Goal: Task Accomplishment & Management: Complete application form

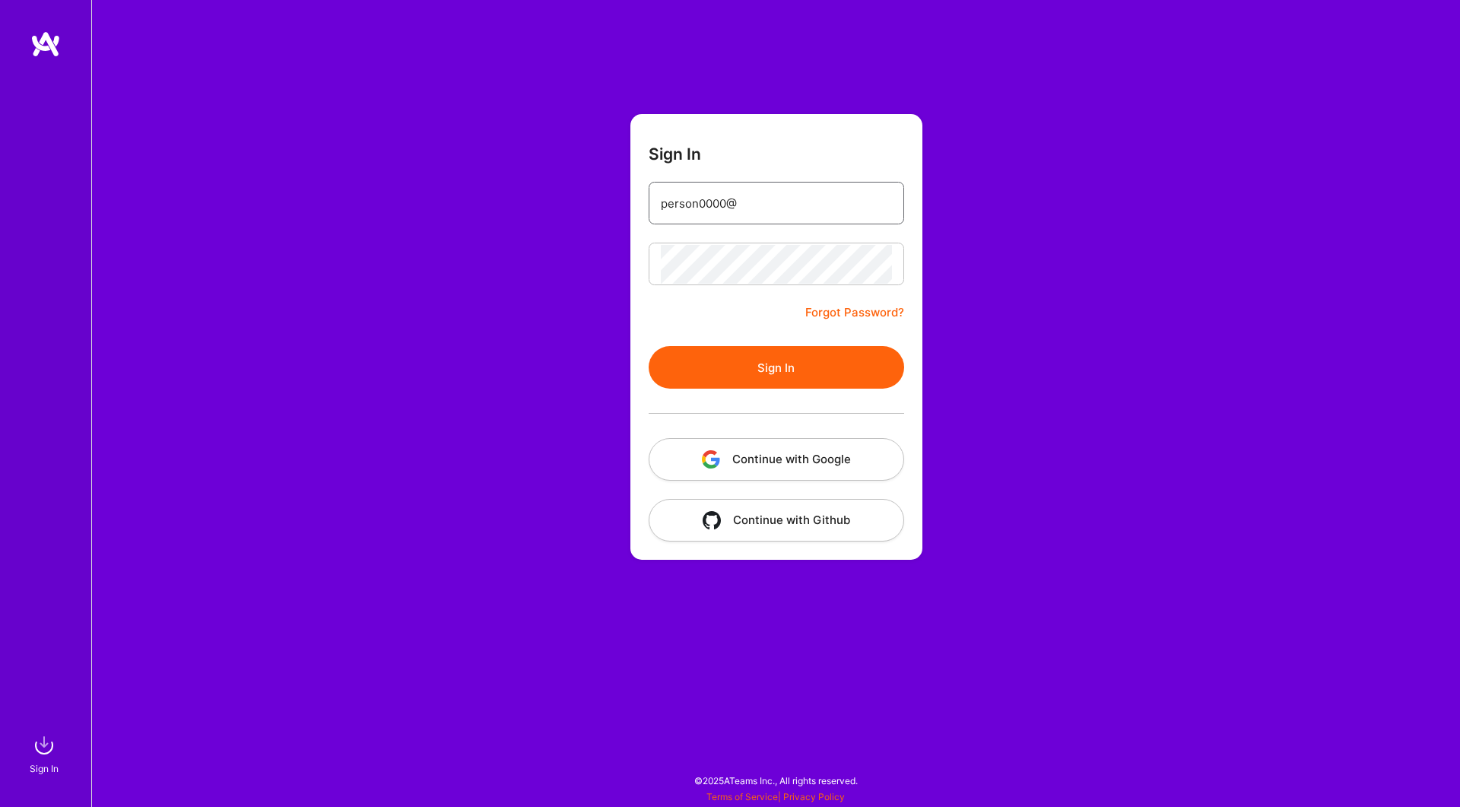
click at [761, 201] on input "person0000@" at bounding box center [776, 203] width 231 height 39
type input "person0000@gmail.com"
click at [796, 364] on button "Sign In" at bounding box center [777, 367] width 256 height 43
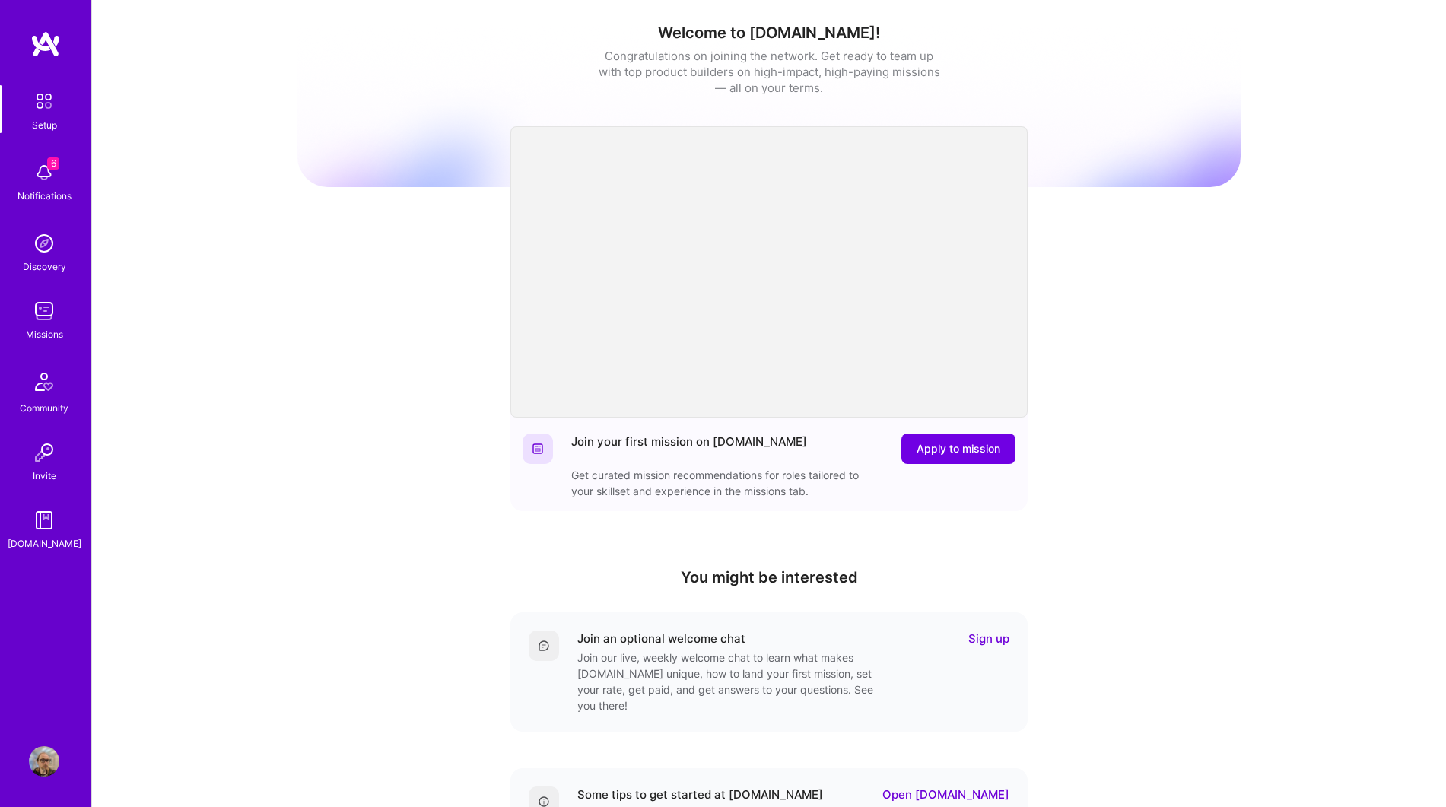
click at [60, 315] on link "Missions" at bounding box center [44, 319] width 94 height 46
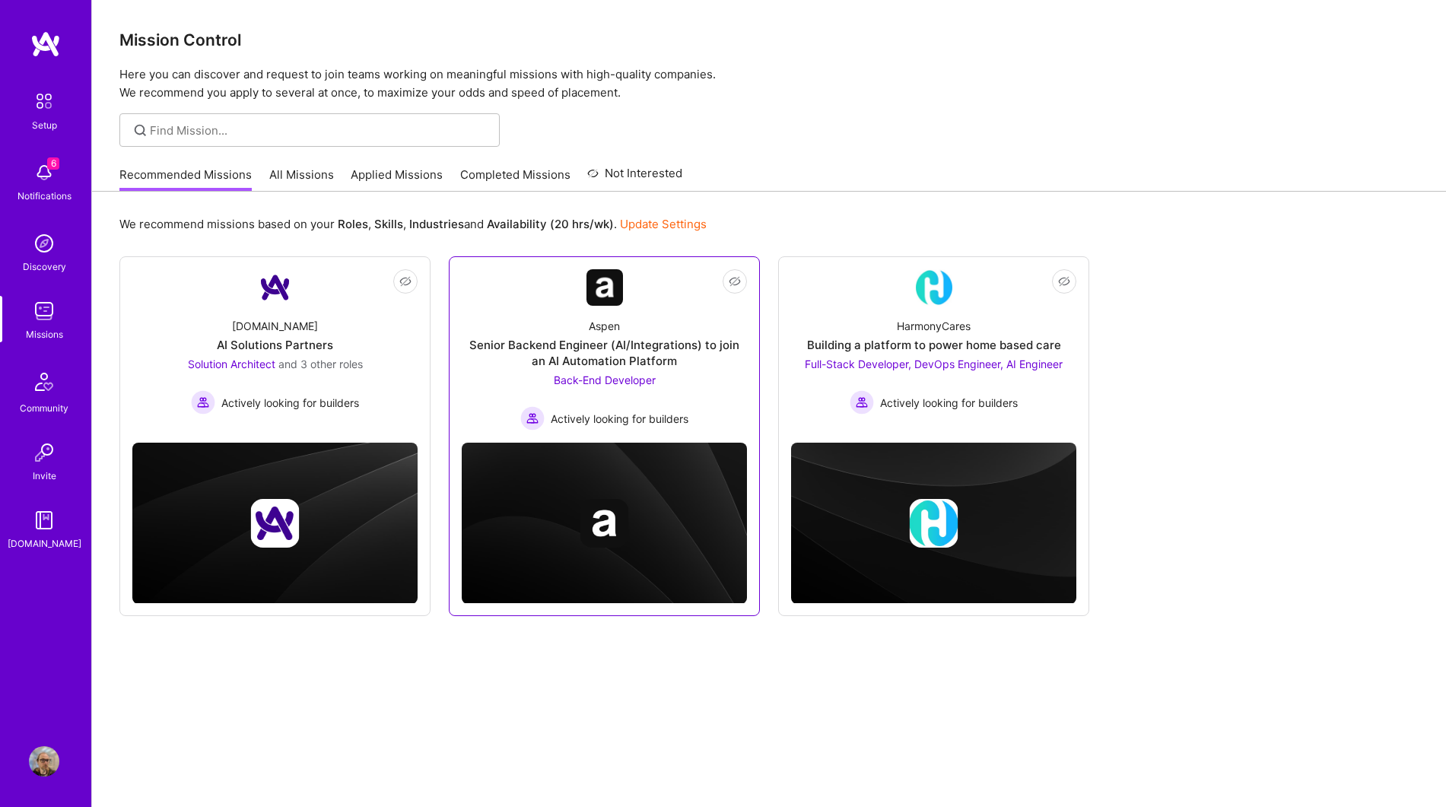
click at [647, 349] on div "Senior Backend Engineer (AI/Integrations) to join an AI Automation Platform" at bounding box center [604, 353] width 285 height 32
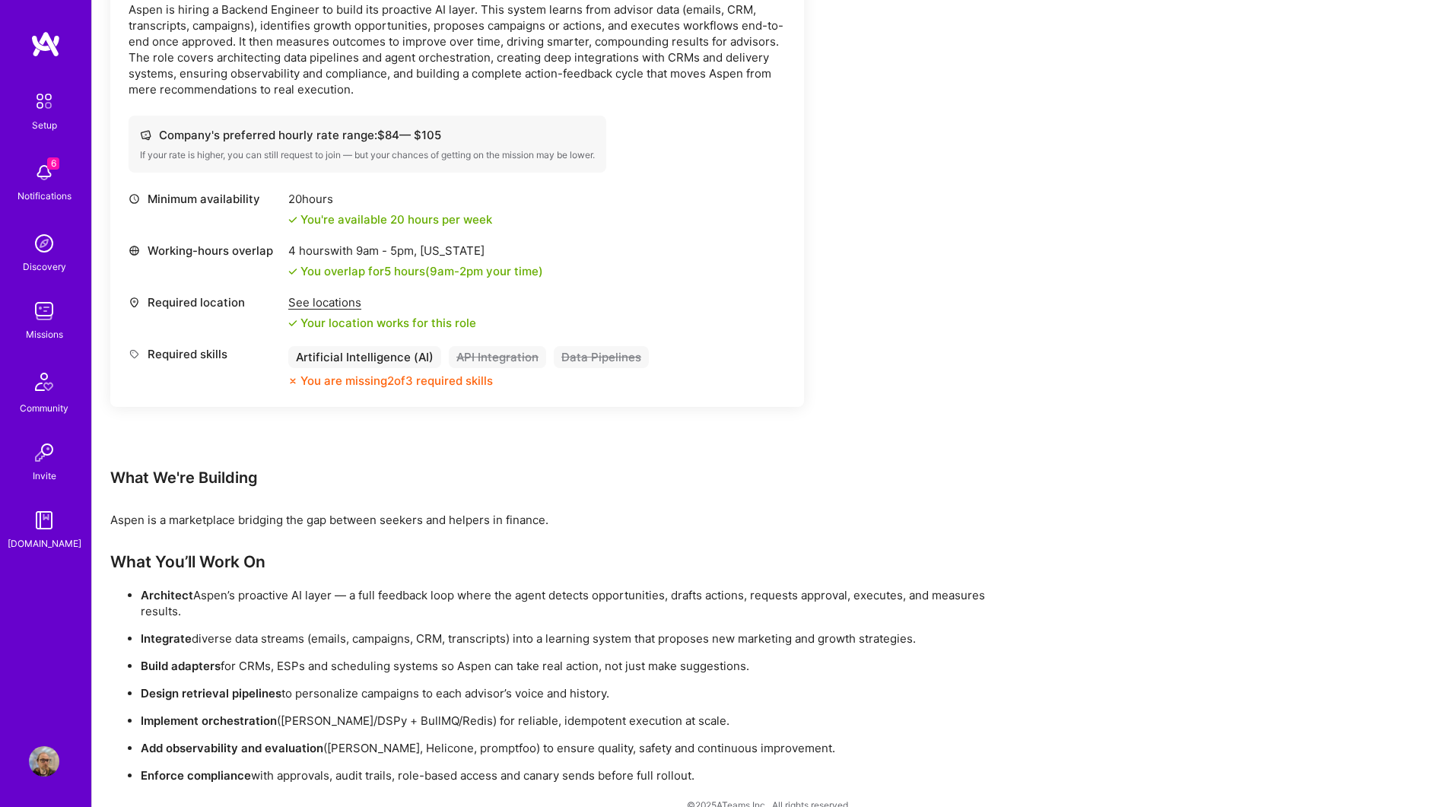
scroll to position [522, 0]
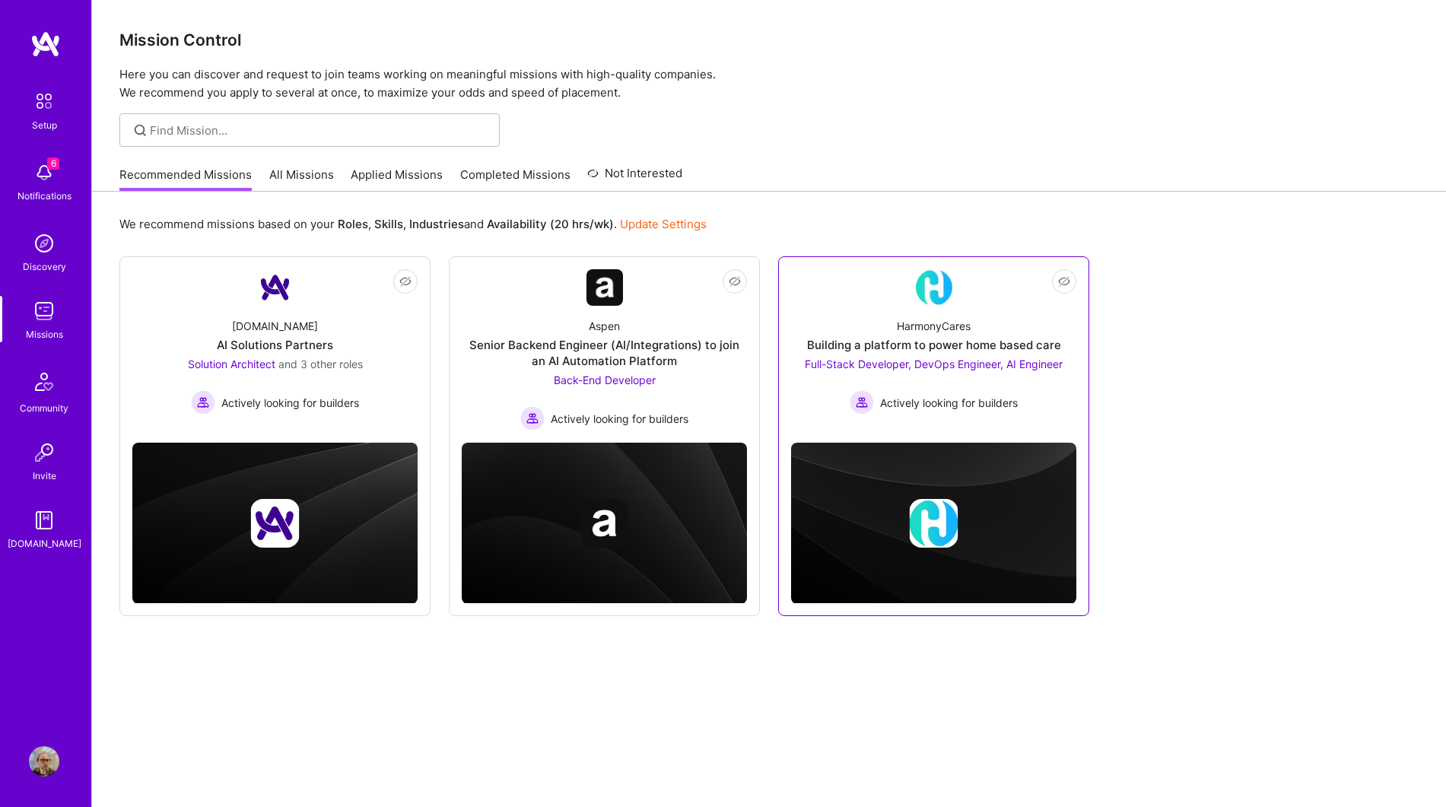
click at [993, 340] on div "Building a platform to power home based care" at bounding box center [934, 345] width 254 height 16
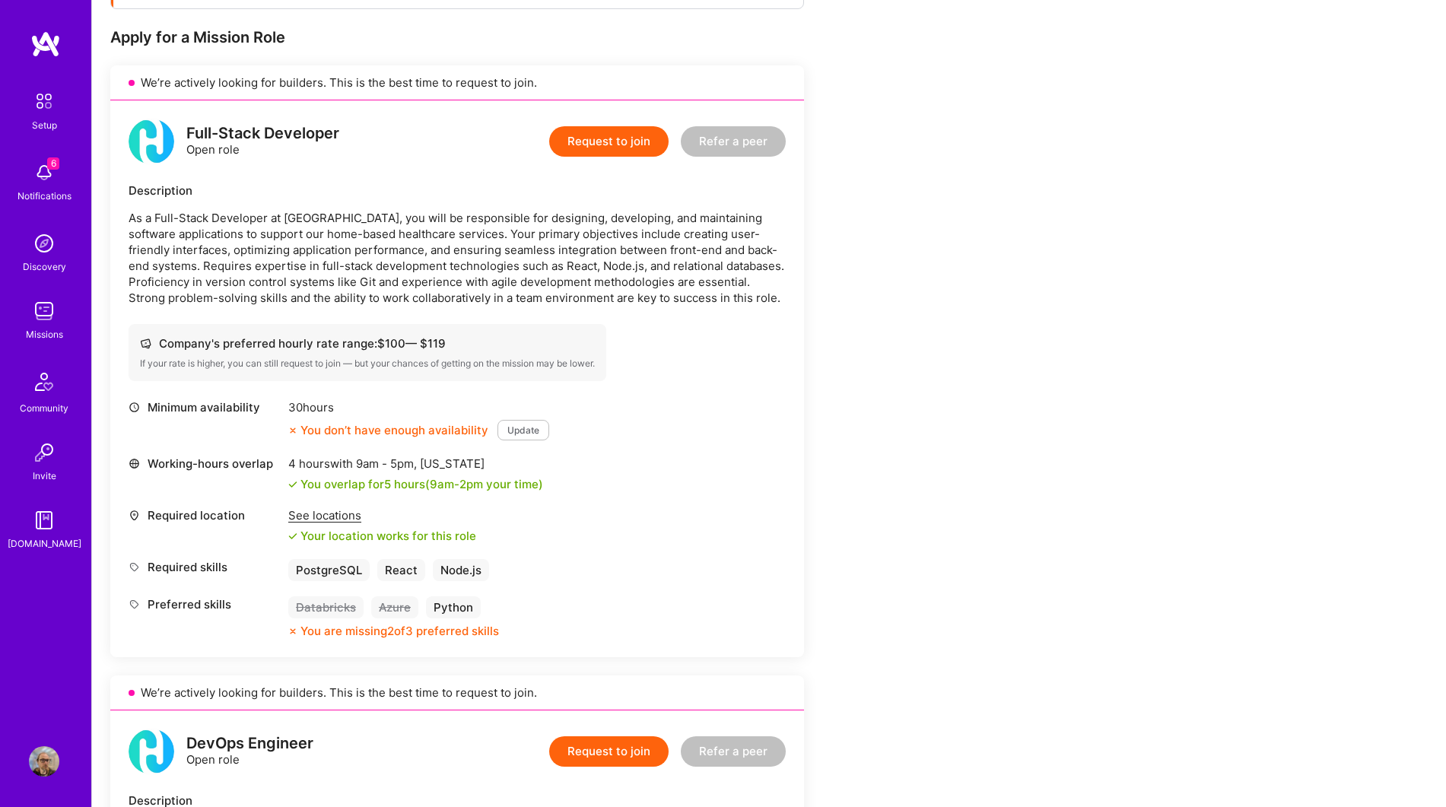
scroll to position [292, 0]
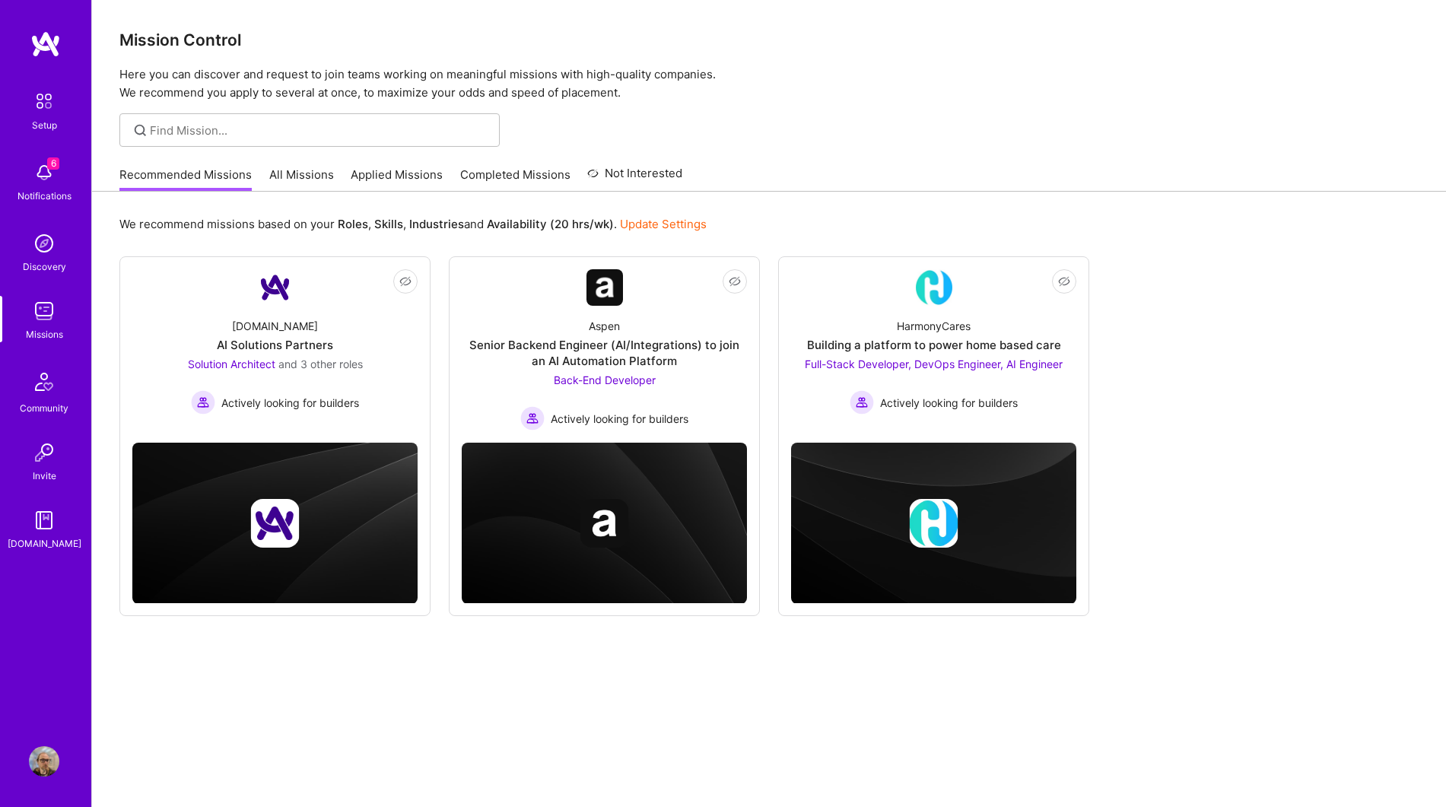
click at [278, 170] on link "All Missions" at bounding box center [301, 179] width 65 height 25
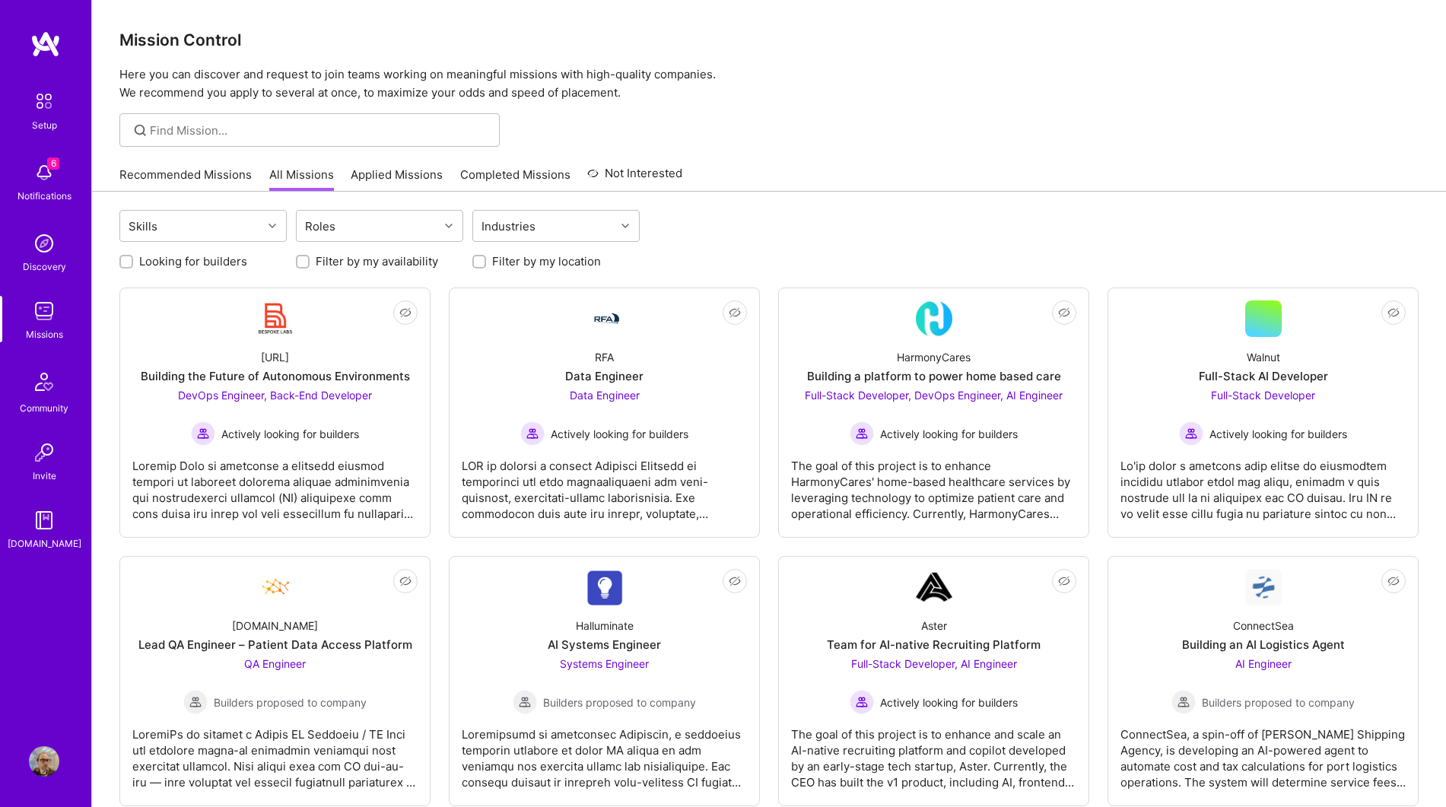
click at [329, 259] on label "Filter by my availability" at bounding box center [377, 261] width 122 height 16
click at [310, 259] on input "Filter by my availability" at bounding box center [304, 262] width 11 height 11
checkbox input "true"
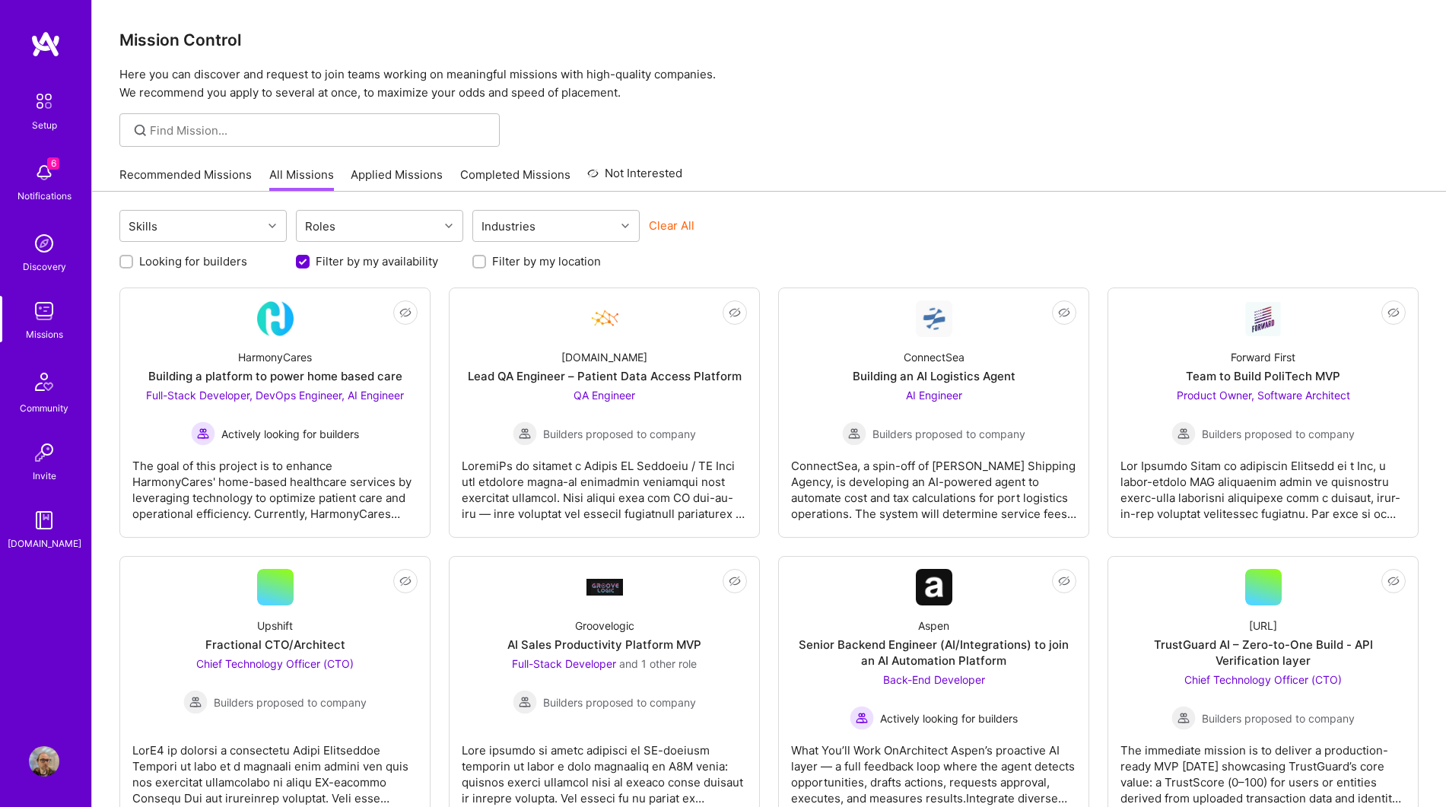
click at [175, 258] on label "Looking for builders" at bounding box center [193, 261] width 108 height 16
click at [133, 258] on input "Looking for builders" at bounding box center [127, 262] width 11 height 11
checkbox input "true"
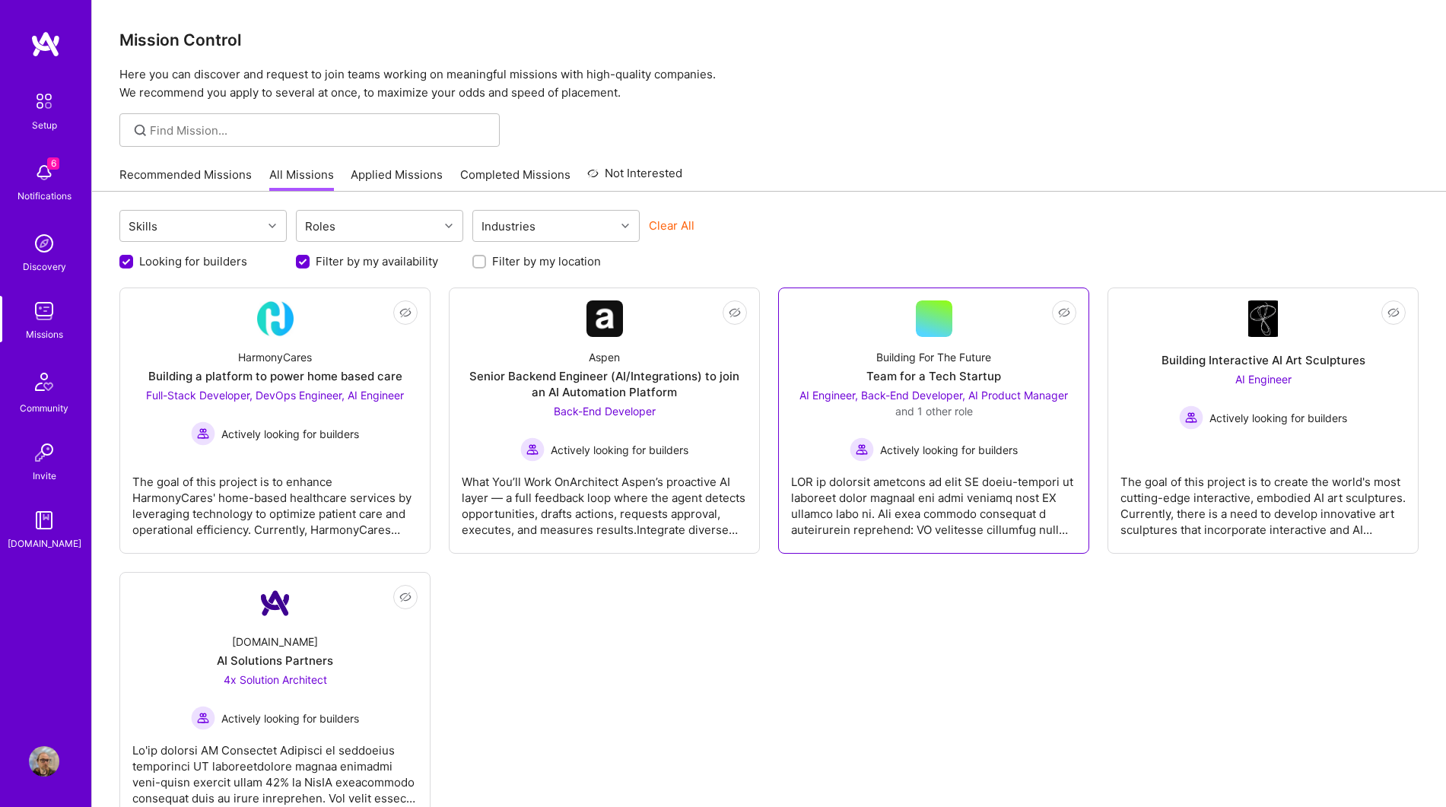
click at [969, 372] on div "Team for a Tech Startup" at bounding box center [933, 376] width 135 height 16
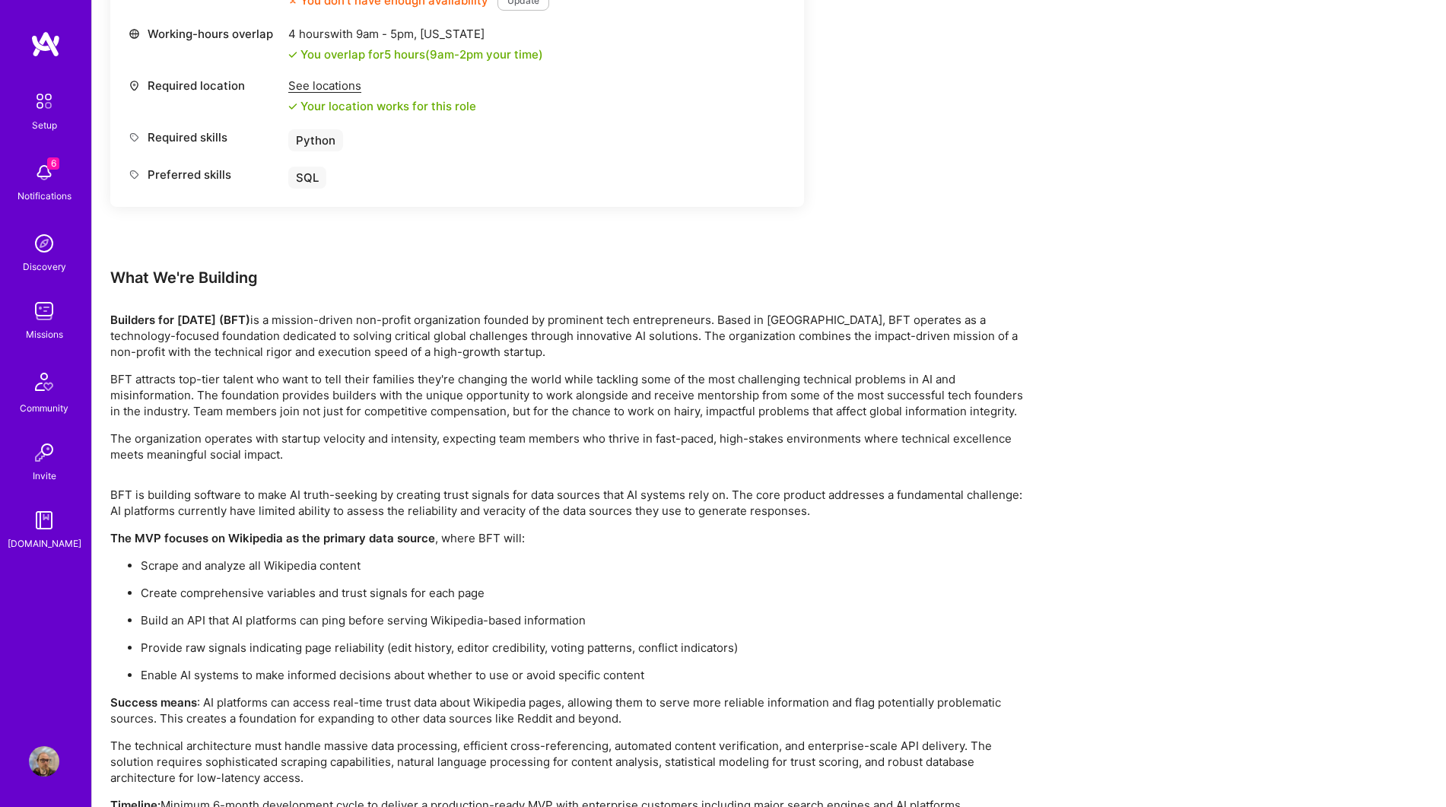
scroll to position [2297, 0]
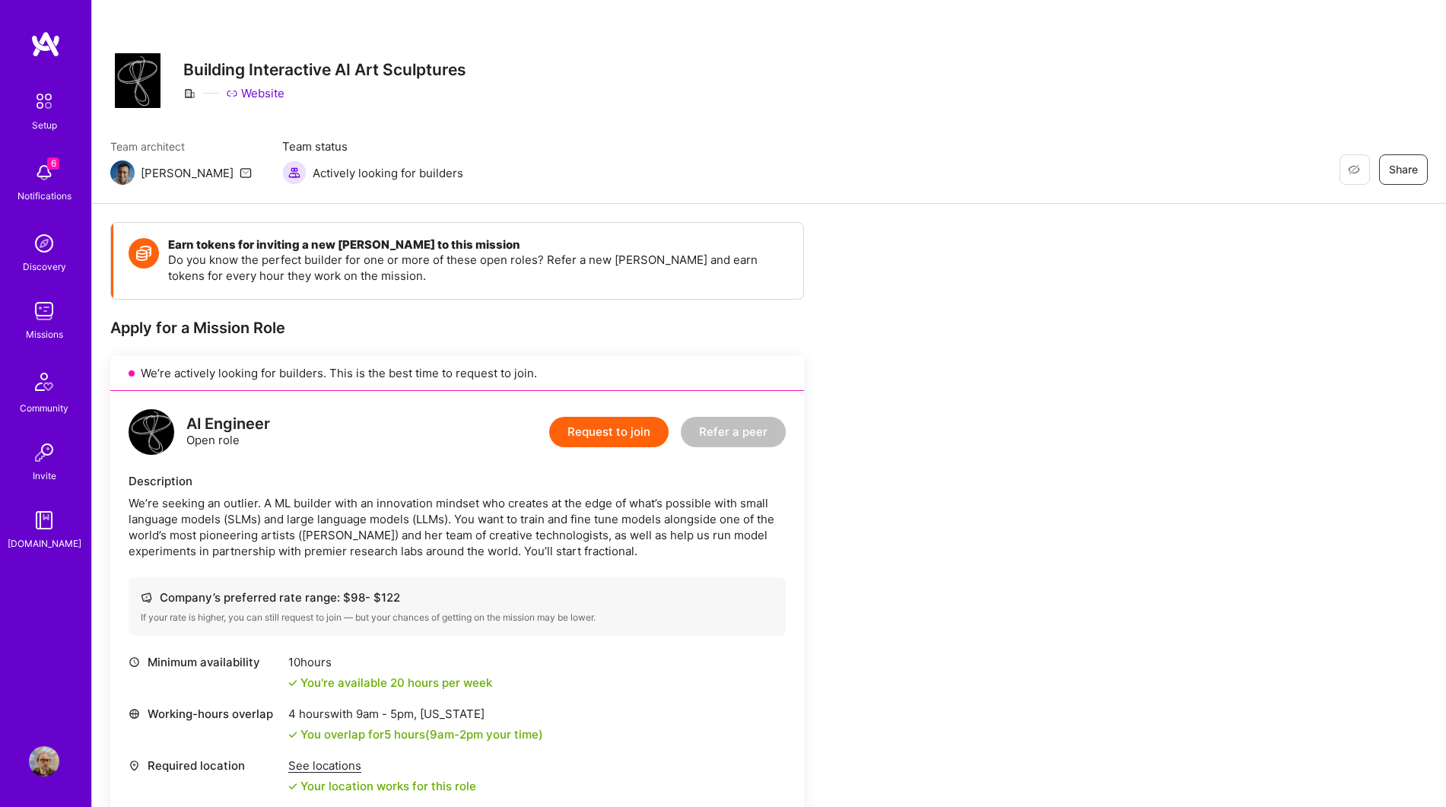
click at [631, 435] on button "Request to join" at bounding box center [608, 432] width 119 height 30
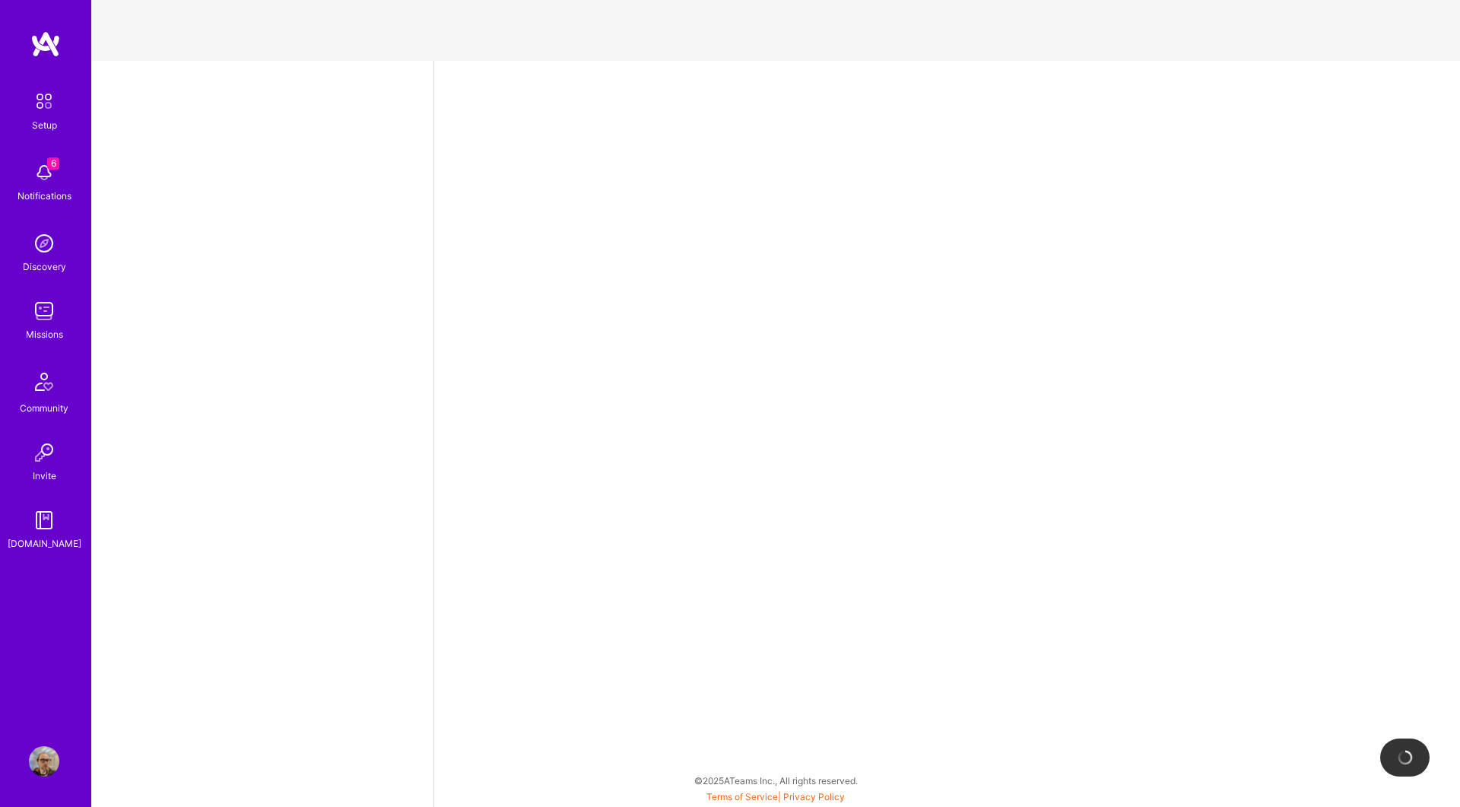
select select "US"
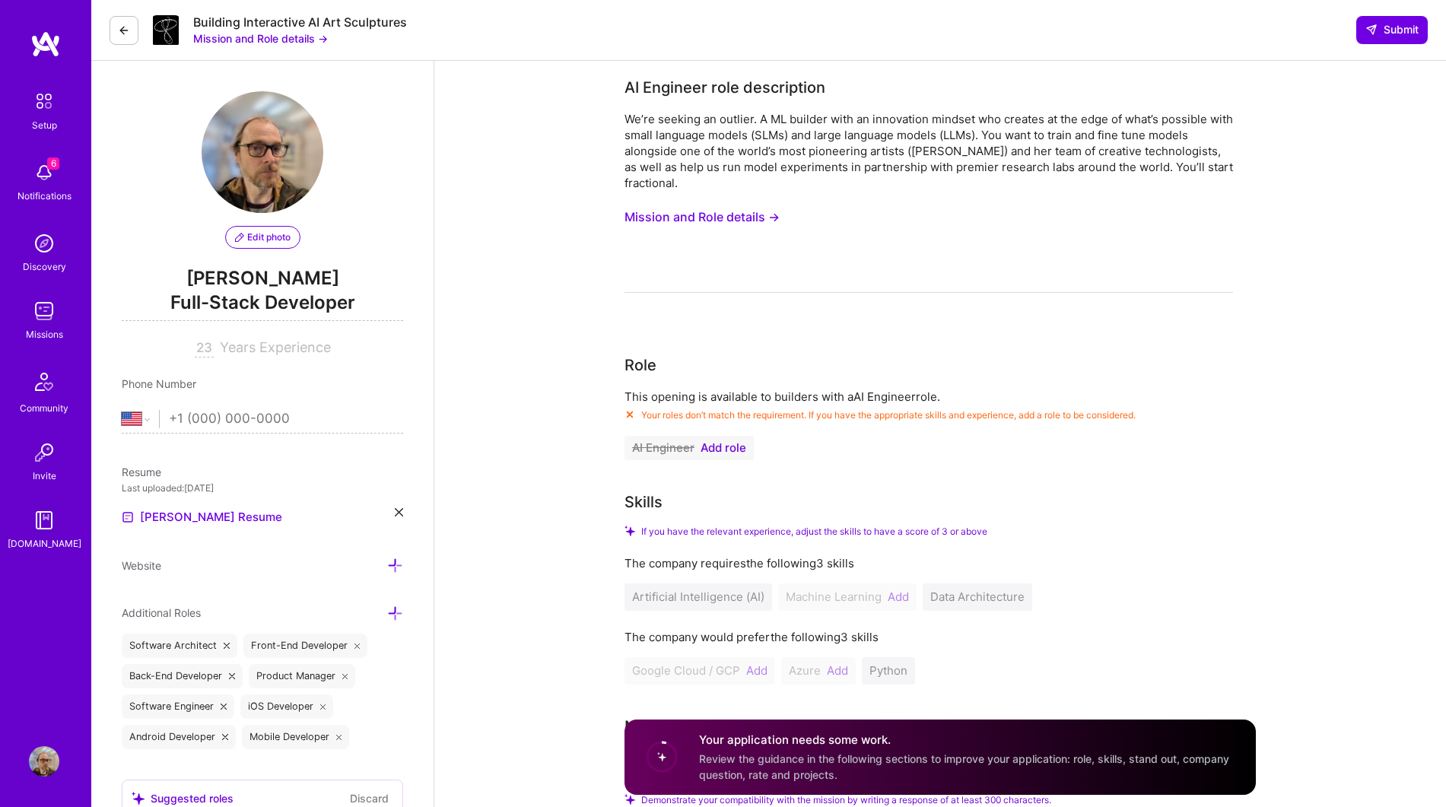
click at [728, 444] on span "Add role" at bounding box center [723, 448] width 46 height 12
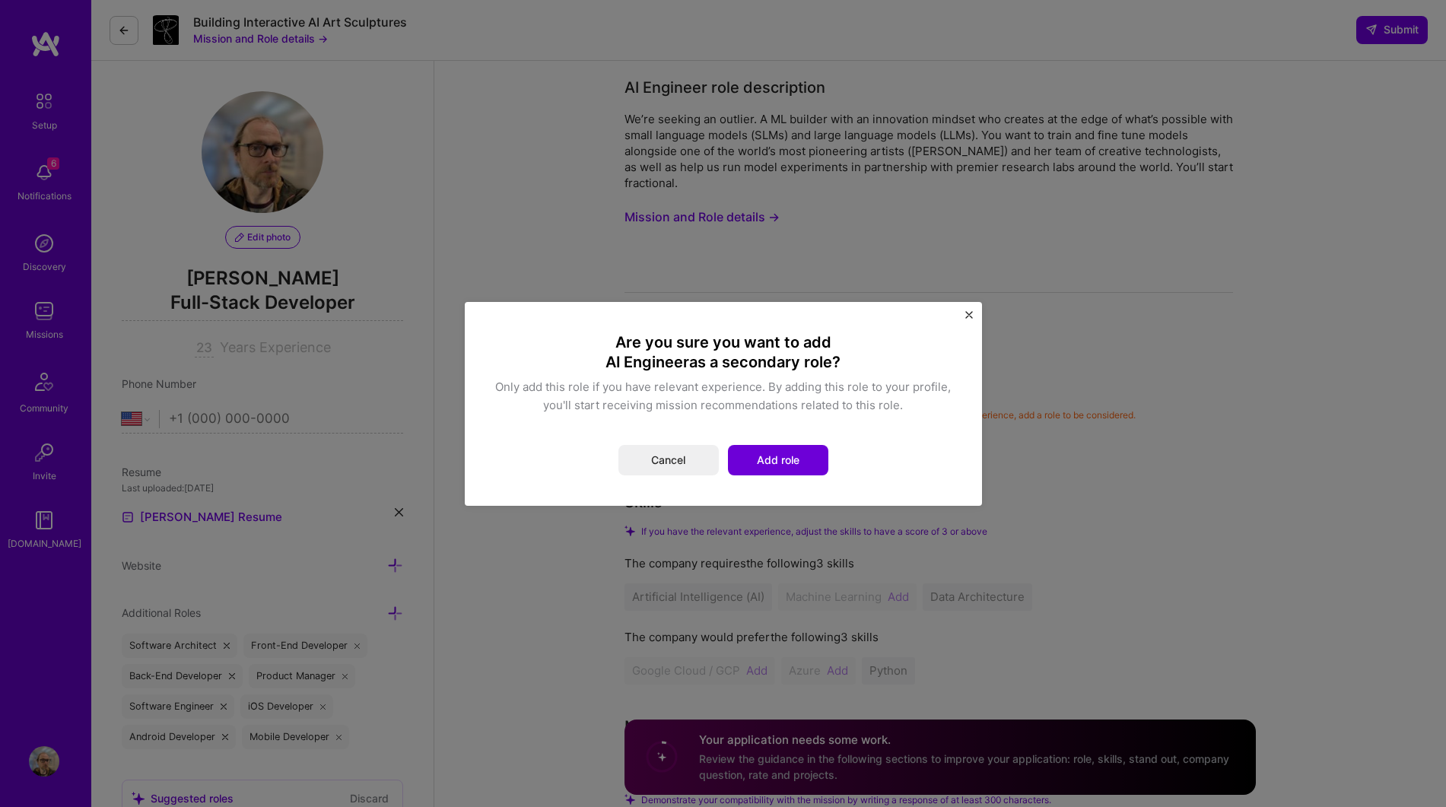
click at [780, 477] on div "Are you sure you want to add AI Engineer as a secondary role? Only add this rol…" at bounding box center [723, 403] width 481 height 167
click at [777, 467] on button "Add role" at bounding box center [778, 460] width 100 height 30
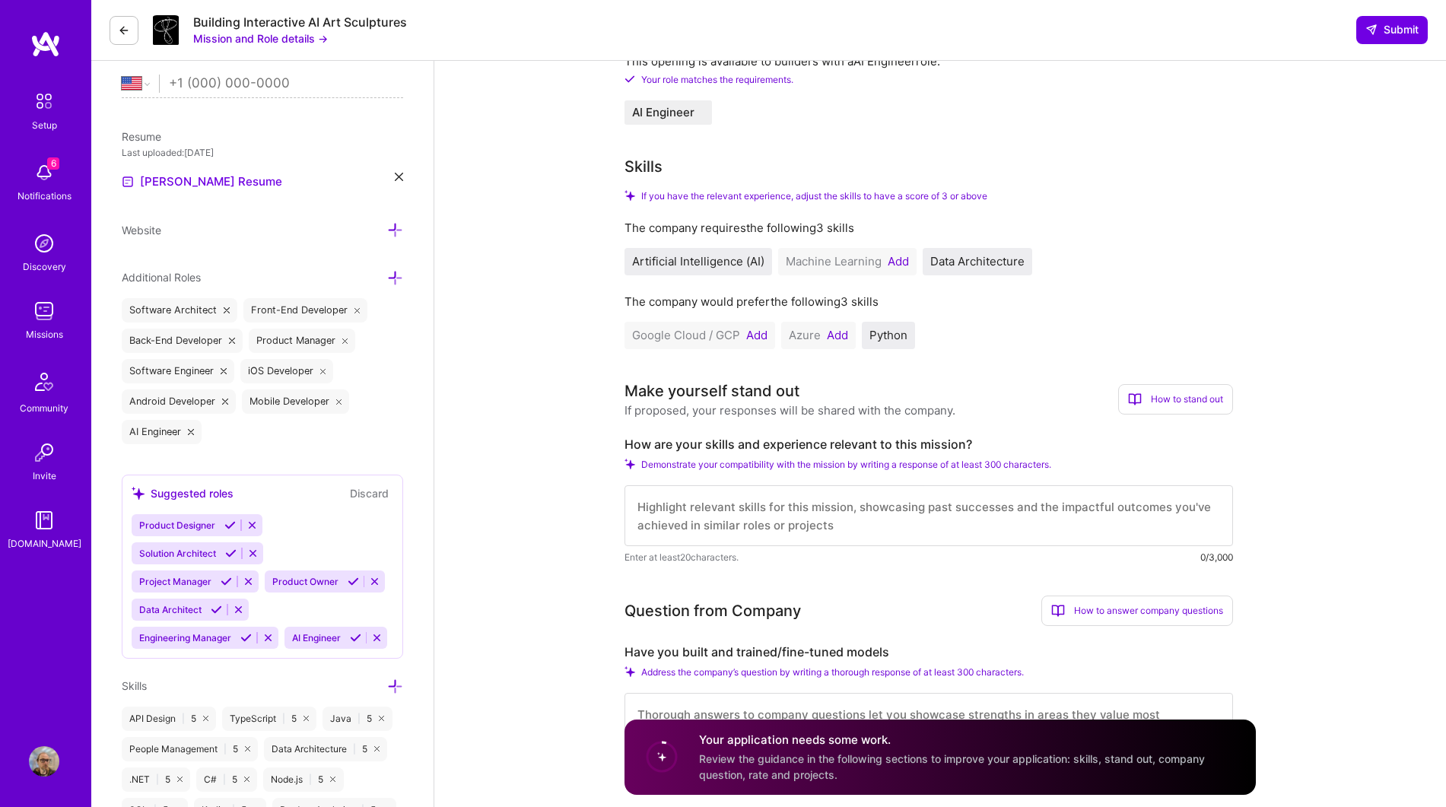
scroll to position [324, 0]
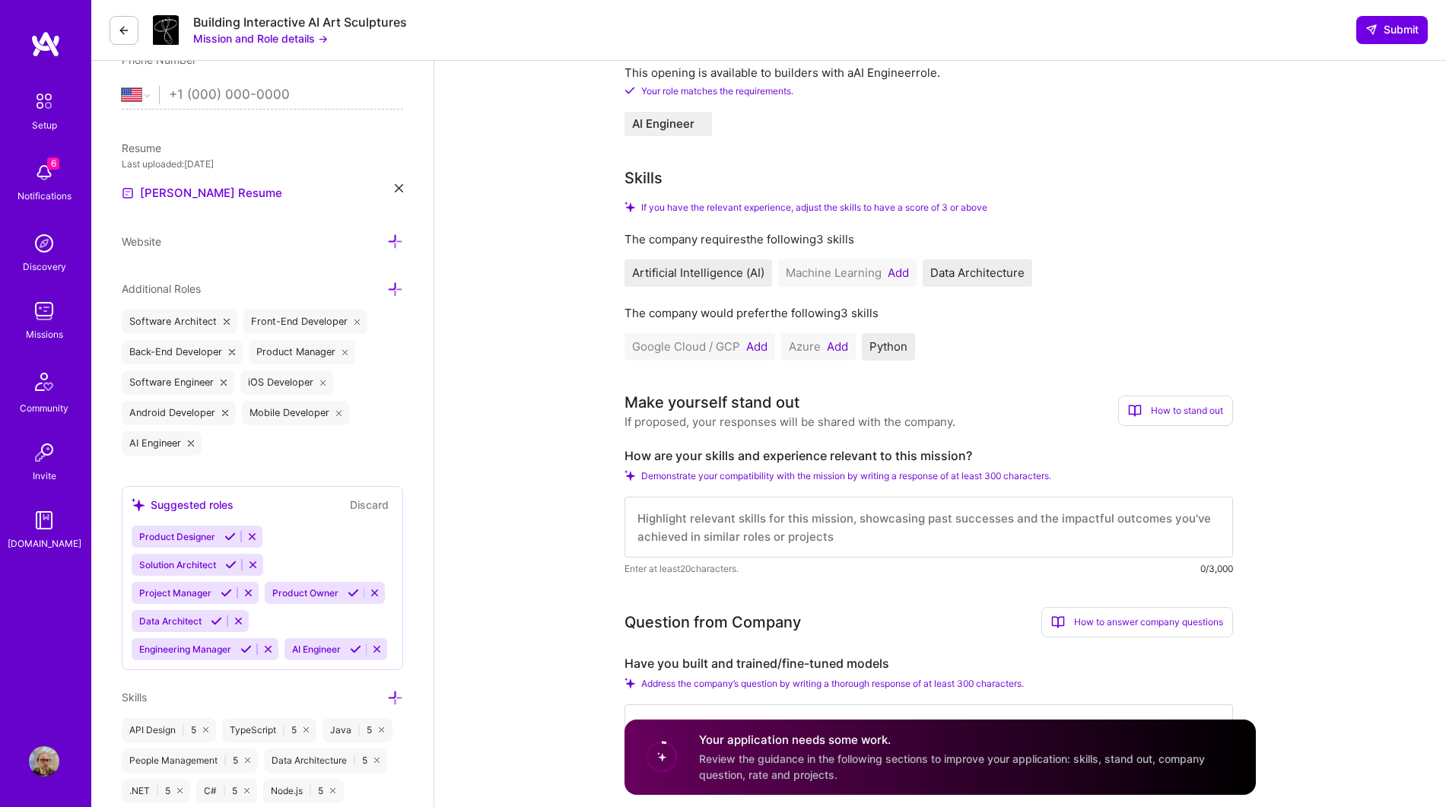
click at [757, 343] on button "Add" at bounding box center [756, 347] width 21 height 12
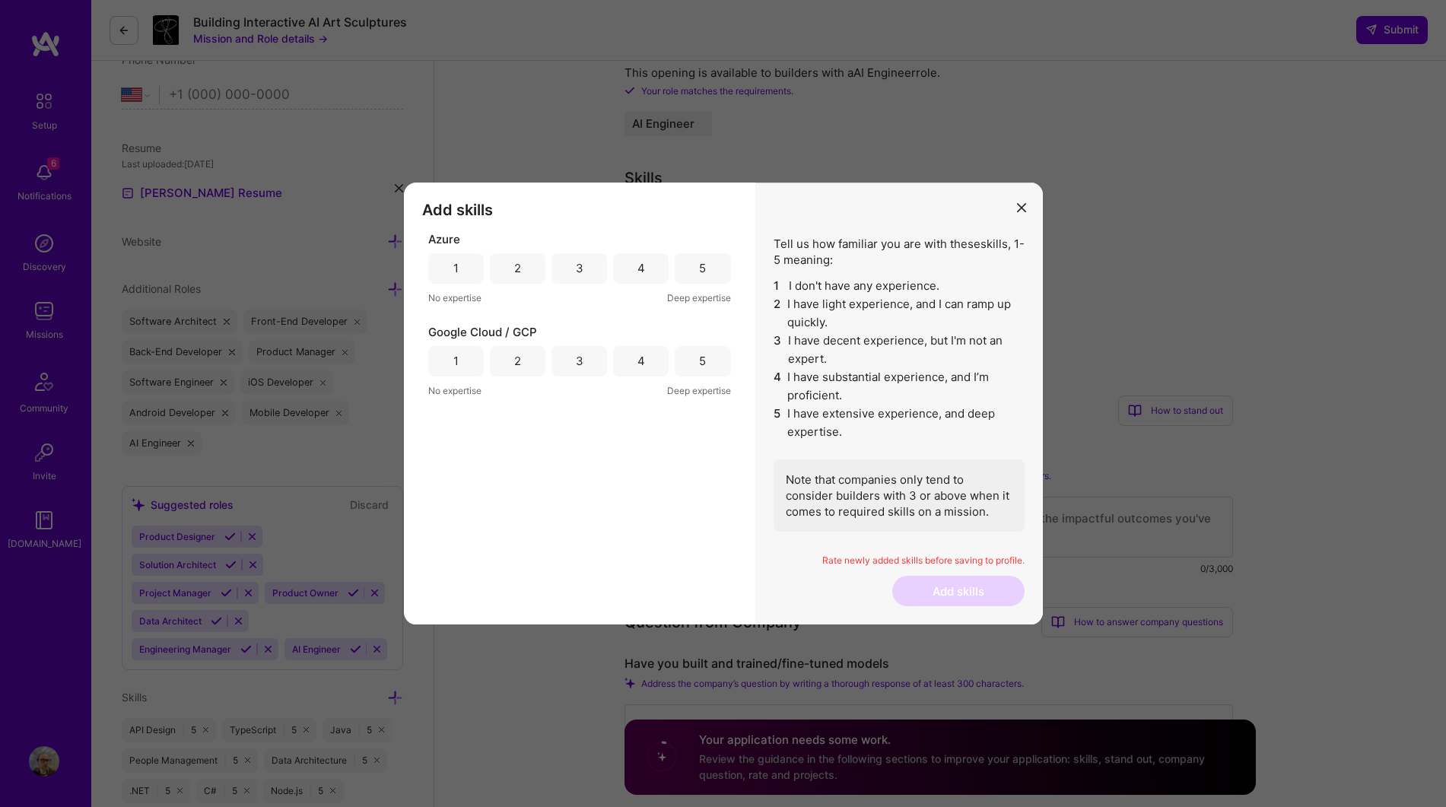
click at [1024, 208] on icon "modal" at bounding box center [1021, 207] width 9 height 9
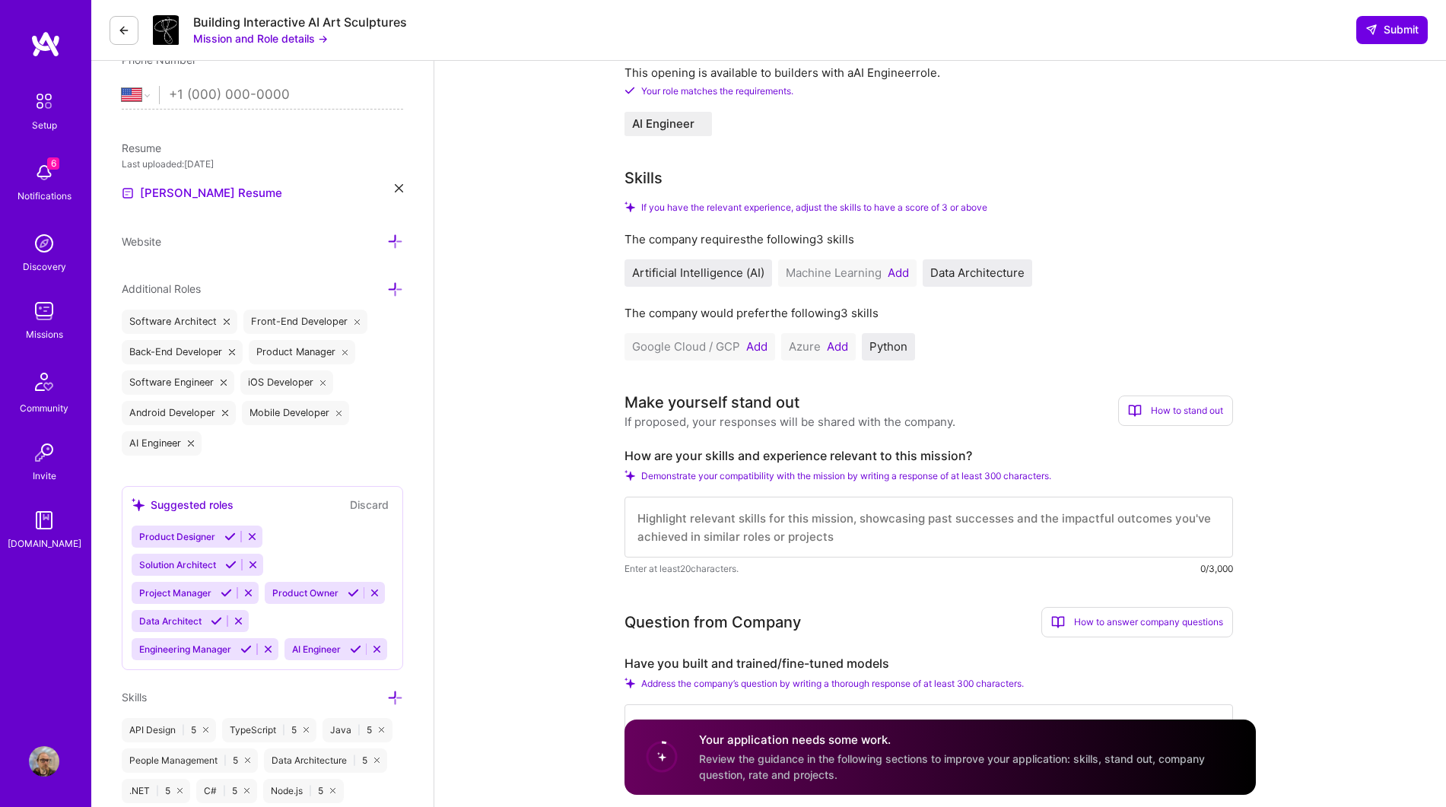
click at [761, 346] on button "Add" at bounding box center [756, 347] width 21 height 12
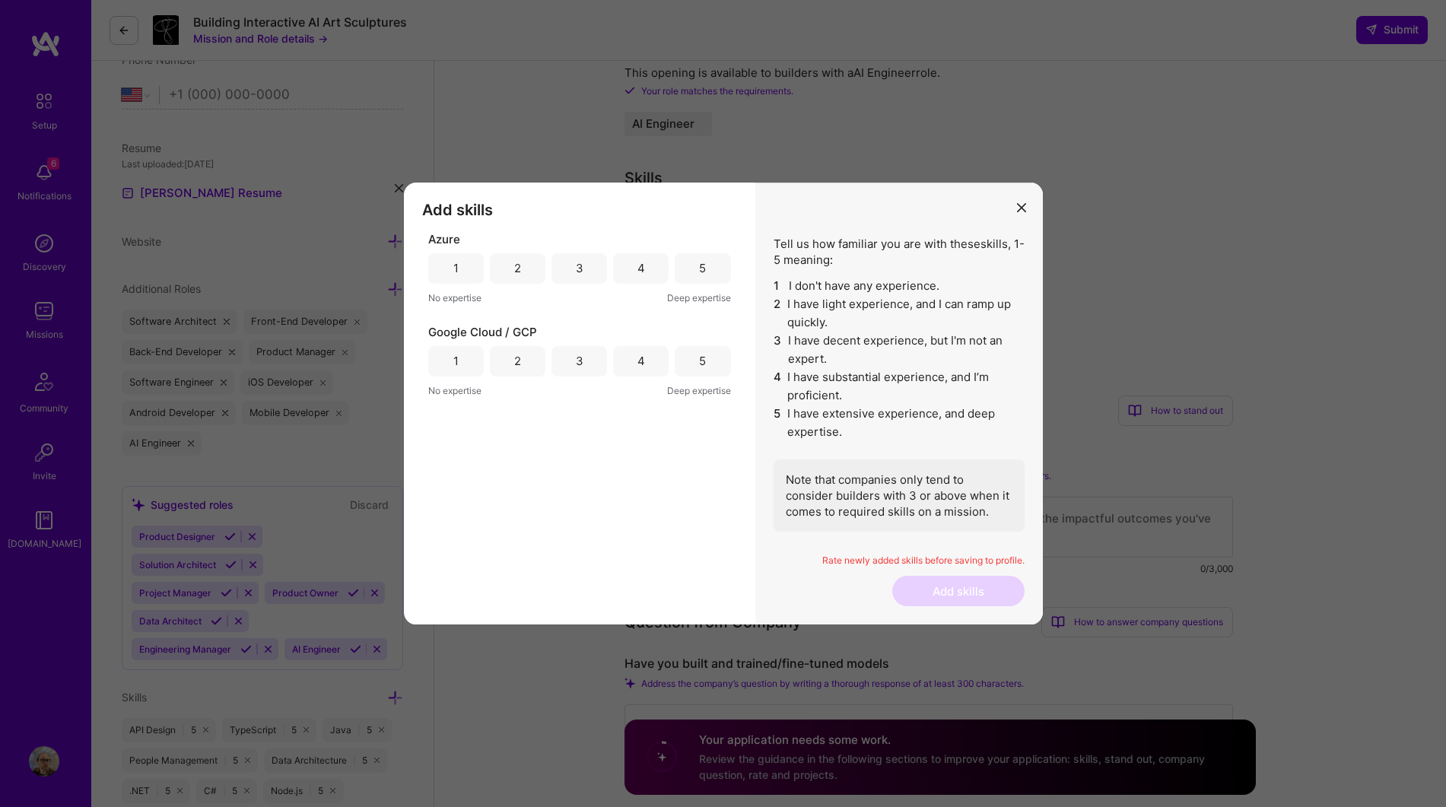
click at [528, 270] on div "2" at bounding box center [518, 268] width 56 height 30
click at [580, 358] on div "3" at bounding box center [580, 361] width 8 height 16
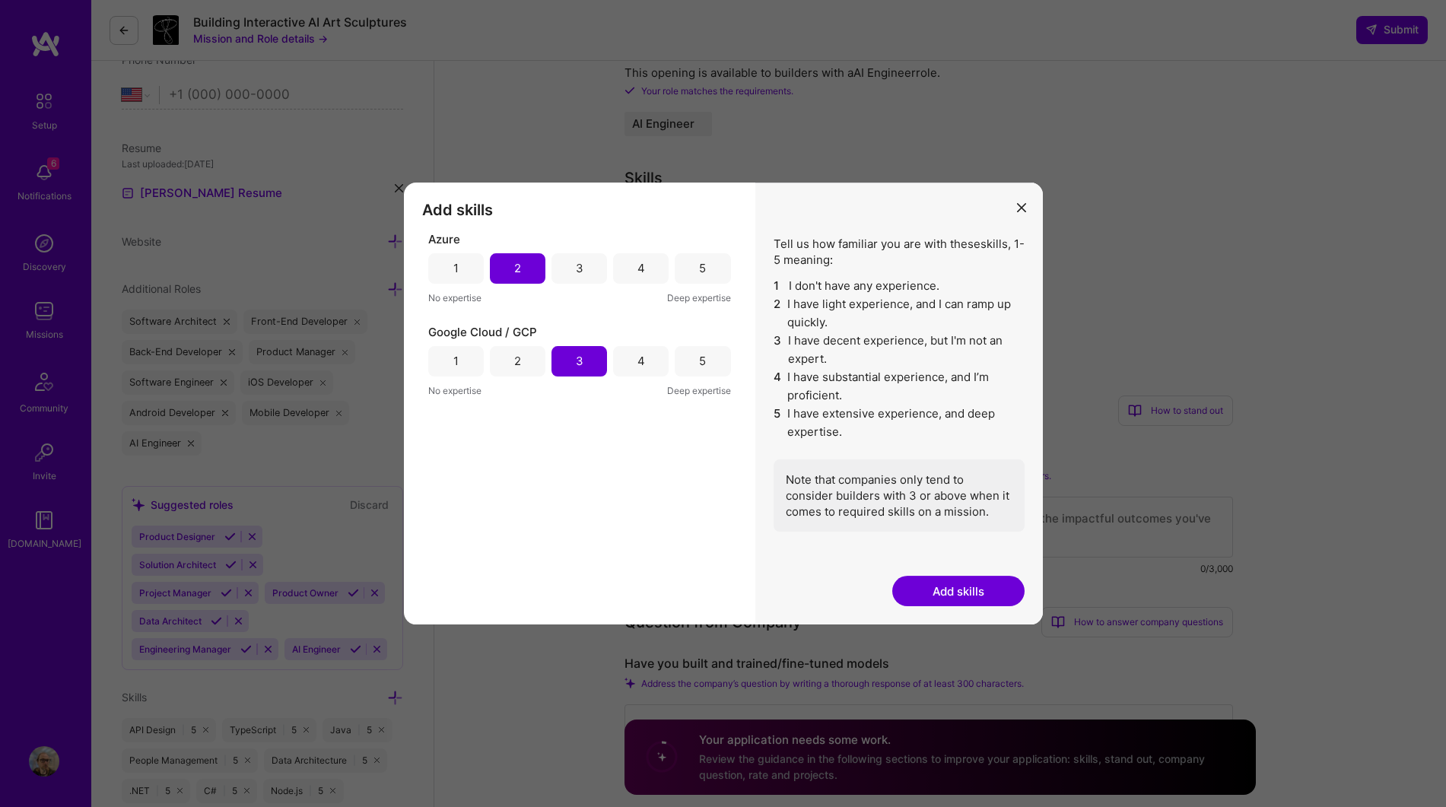
click at [967, 586] on button "Add skills" at bounding box center [958, 591] width 132 height 30
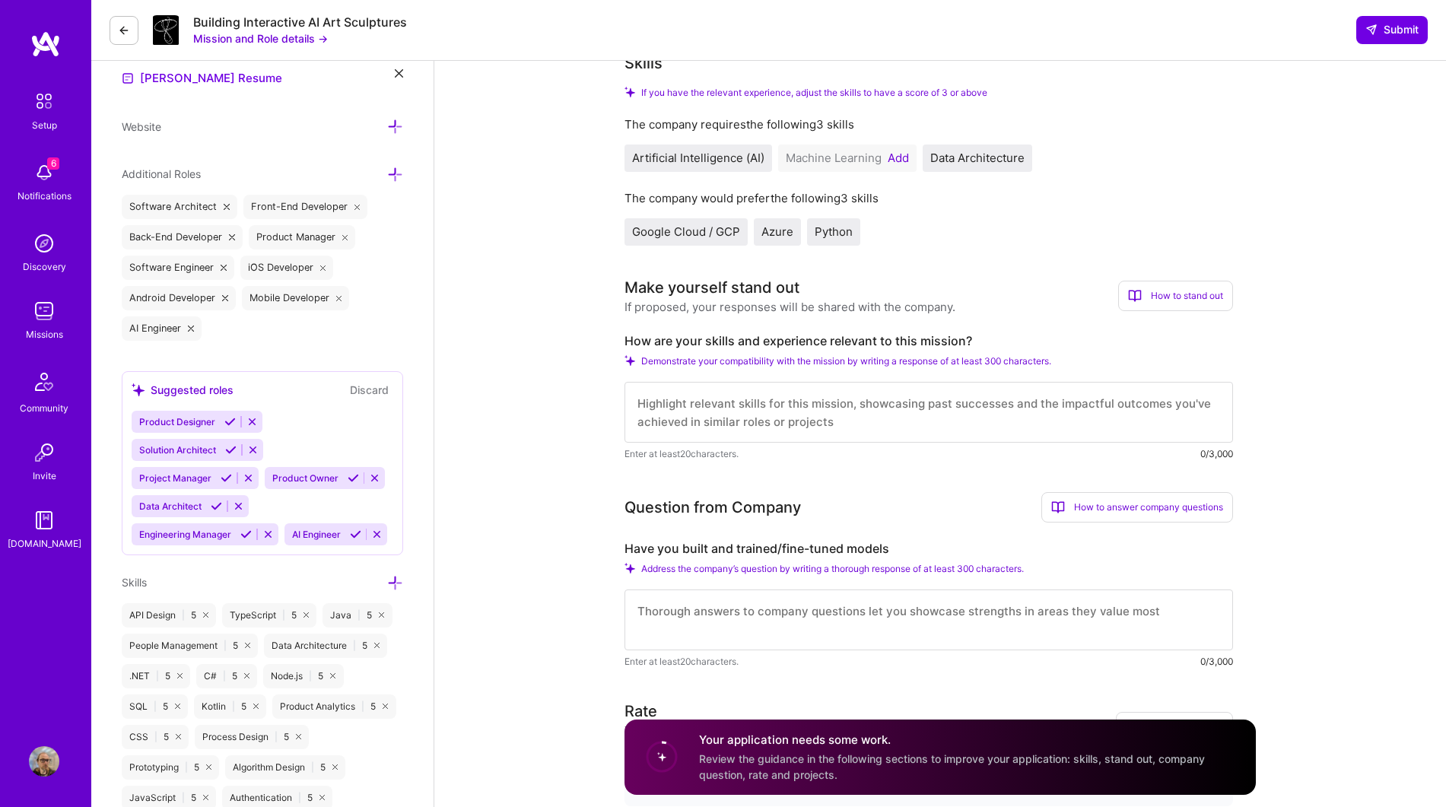
scroll to position [440, 0]
click at [864, 405] on textarea at bounding box center [928, 410] width 608 height 61
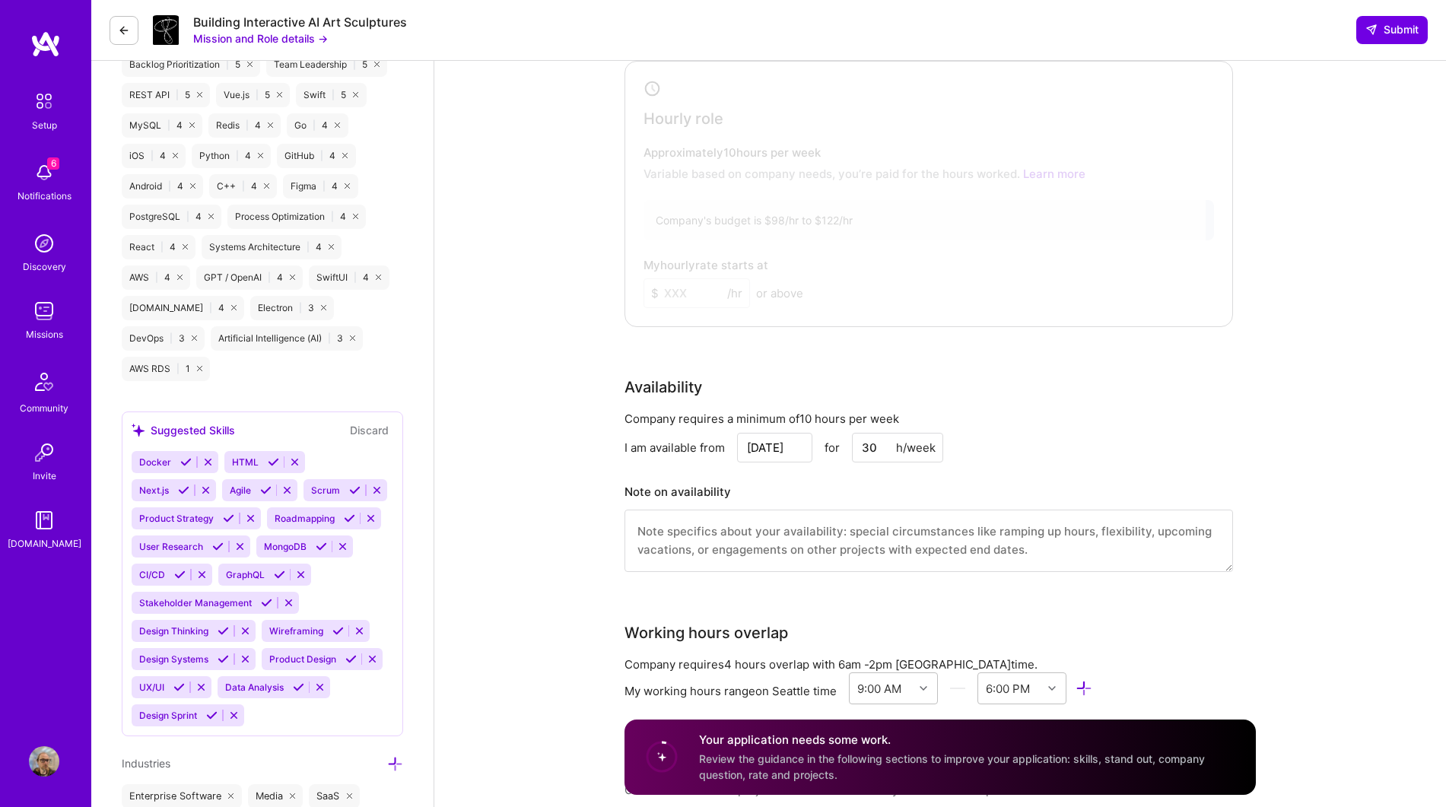
scroll to position [1198, 0]
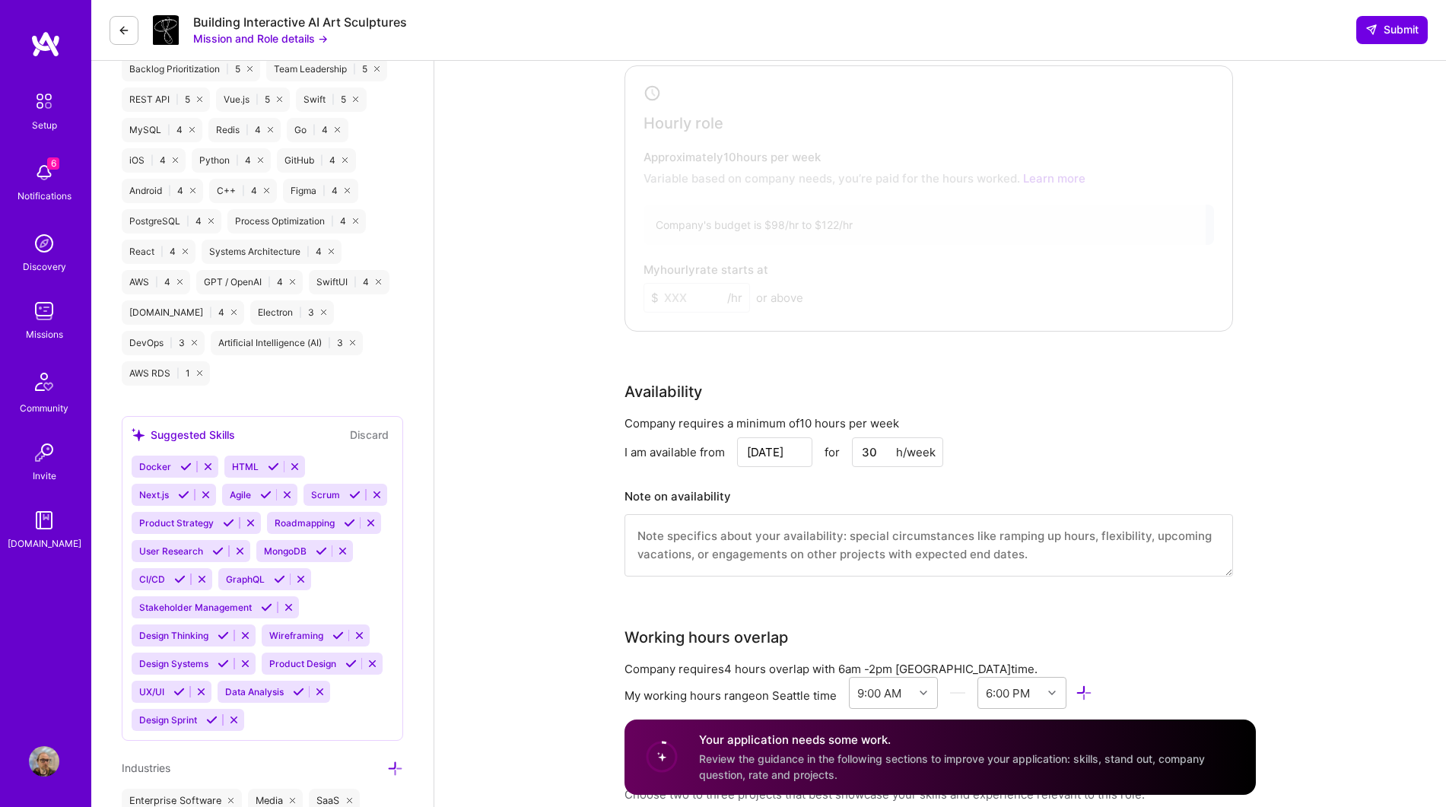
drag, startPoint x: 880, startPoint y: 461, endPoint x: 758, endPoint y: 398, distance: 137.1
click at [758, 398] on div "Availability Company requires a minimum of 10 hours per week I am available fro…" at bounding box center [928, 487] width 608 height 215
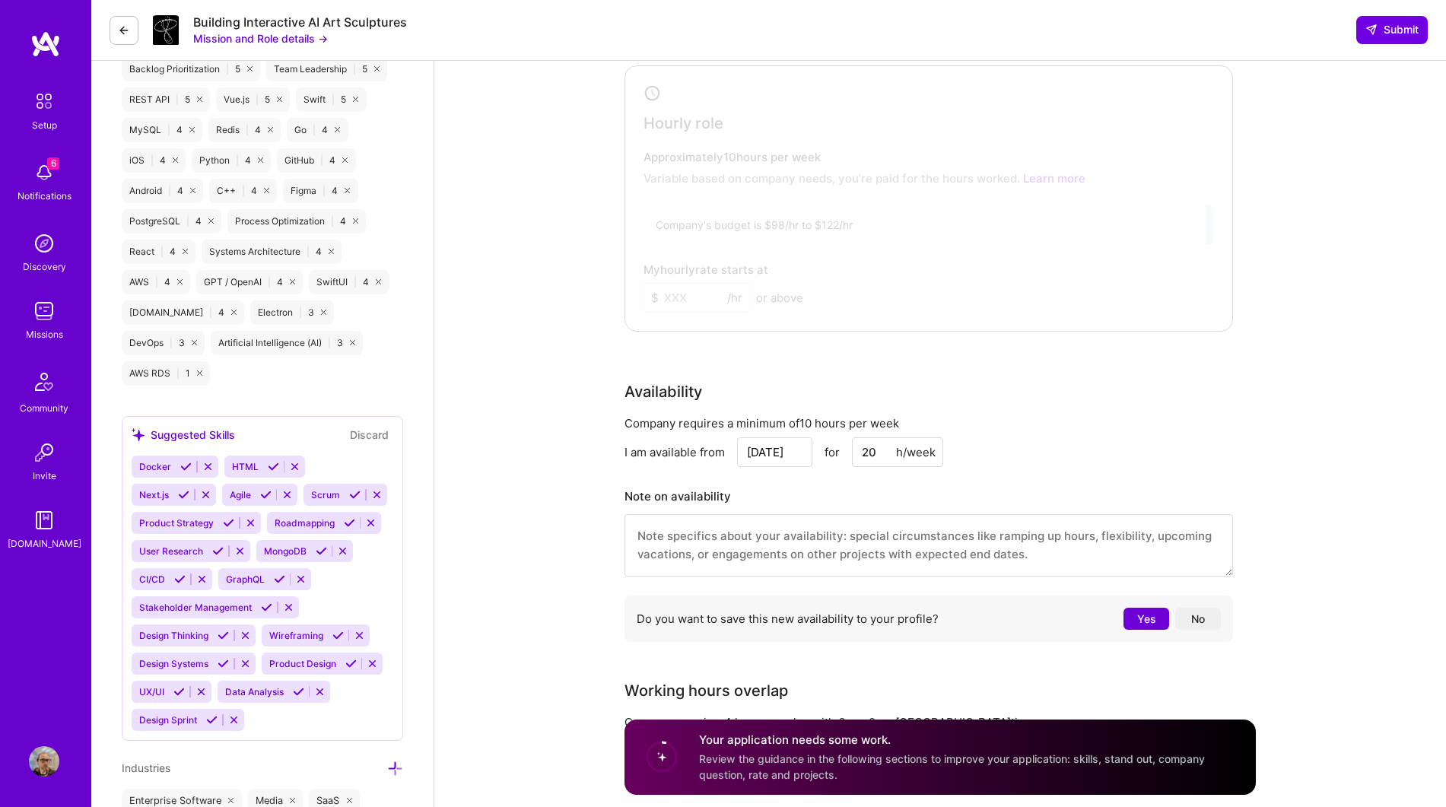
type input "20"
click at [1135, 622] on button "Yes" at bounding box center [1146, 619] width 46 height 22
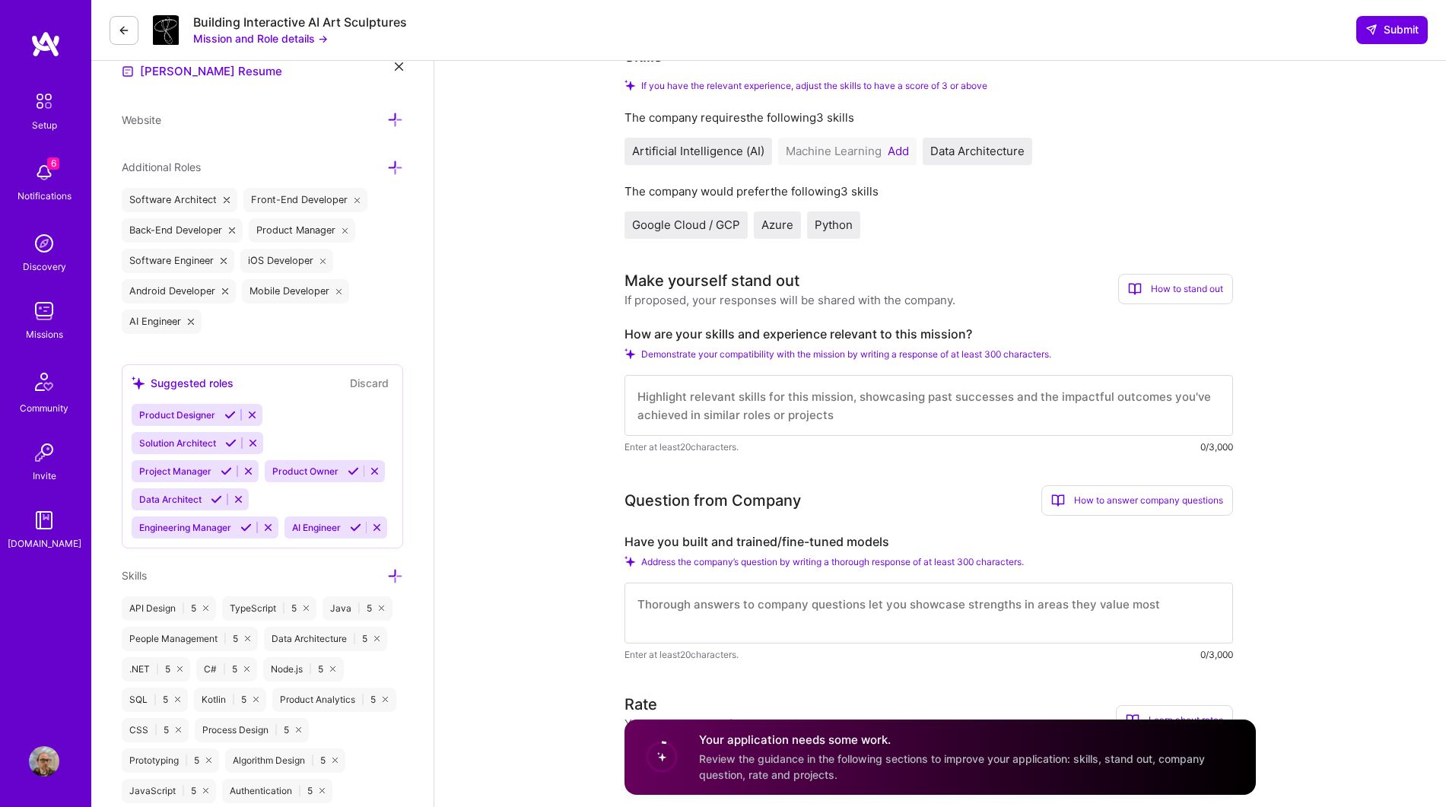
scroll to position [444, 0]
click at [982, 389] on textarea at bounding box center [928, 406] width 608 height 61
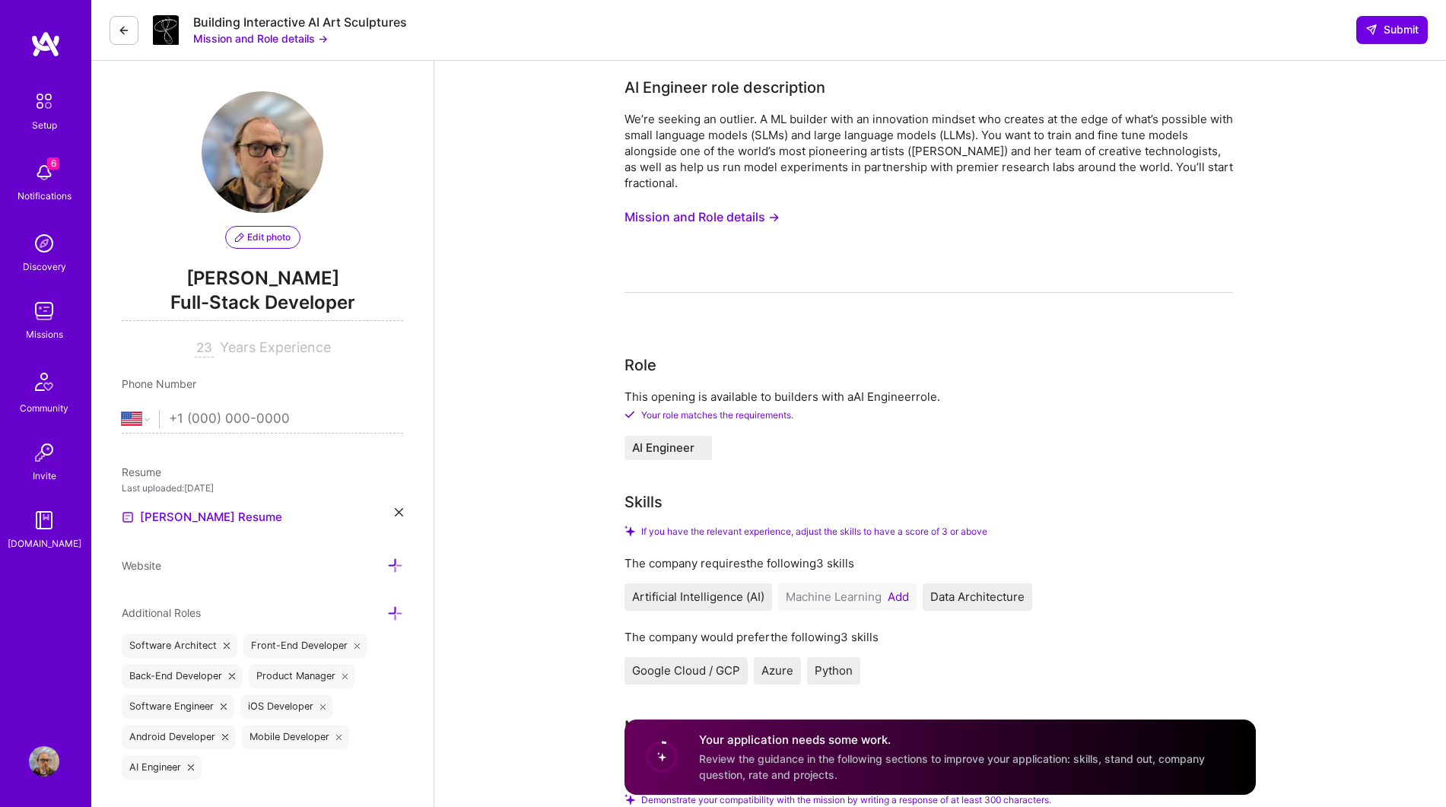
click at [763, 226] on button "Mission and Role details →" at bounding box center [701, 217] width 155 height 28
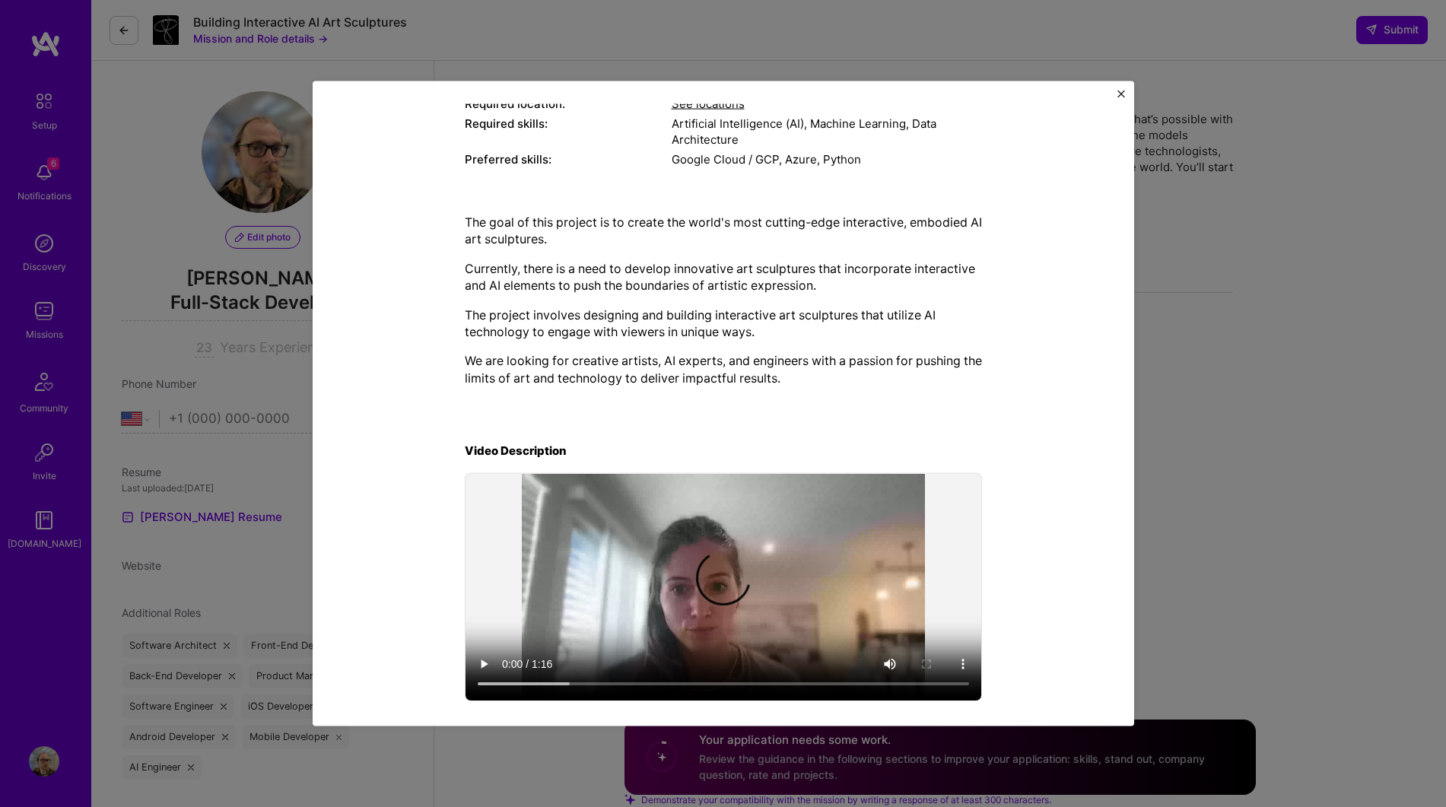
scroll to position [269, 0]
